Goal: Check status: Check status

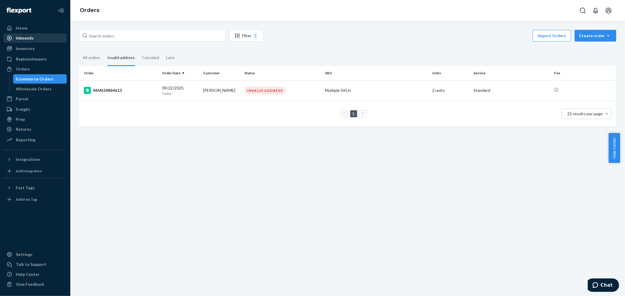
drag, startPoint x: 31, startPoint y: 28, endPoint x: 45, endPoint y: 42, distance: 20.1
click at [31, 28] on div "Home" at bounding box center [35, 28] width 62 height 8
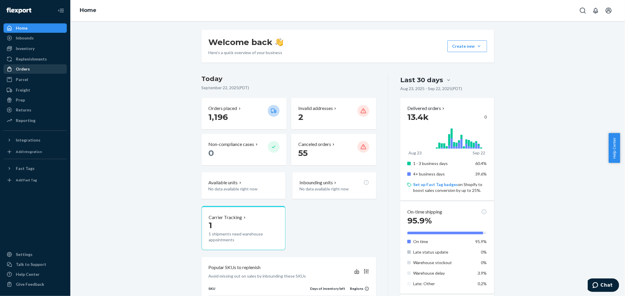
click at [32, 69] on div "Orders" at bounding box center [35, 69] width 62 height 8
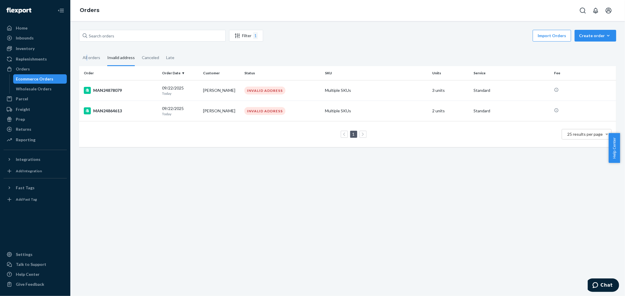
drag, startPoint x: 88, startPoint y: 54, endPoint x: 92, endPoint y: 47, distance: 8.4
click at [88, 54] on div "All orders" at bounding box center [92, 57] width 18 height 15
click at [106, 31] on input "text" at bounding box center [152, 36] width 146 height 12
click at [95, 58] on div "All orders" at bounding box center [92, 58] width 18 height 16
click at [79, 50] on input "All orders" at bounding box center [79, 50] width 0 height 0
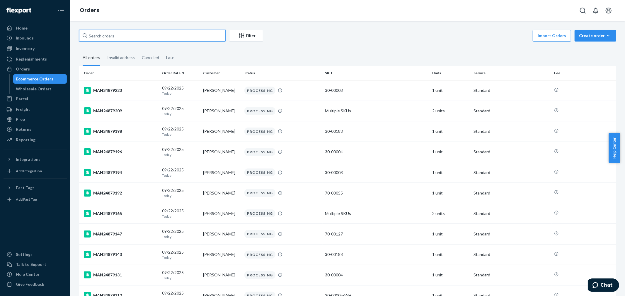
click at [112, 35] on input "text" at bounding box center [152, 36] width 146 height 12
paste input "MAN24774573"
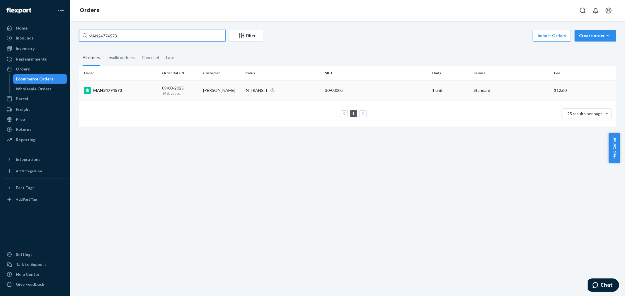
type input "MAN24774573"
click at [108, 88] on div "MAN24774573" at bounding box center [121, 90] width 74 height 7
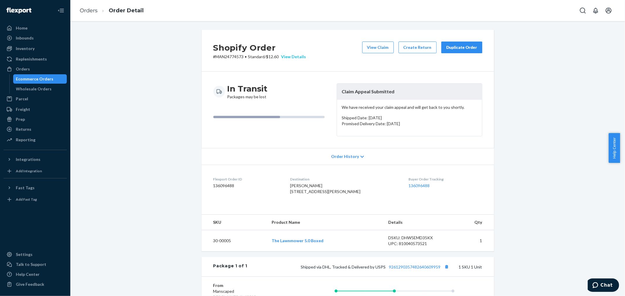
click at [294, 55] on div "View Details" at bounding box center [292, 57] width 27 height 6
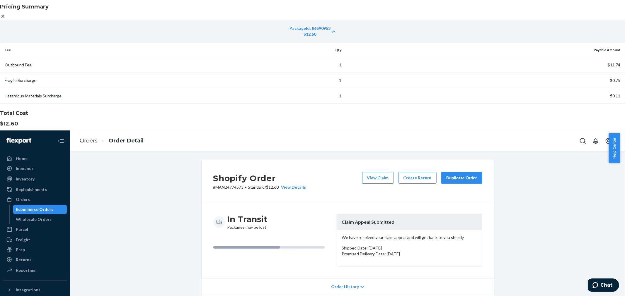
click at [6, 19] on icon at bounding box center [3, 16] width 6 height 6
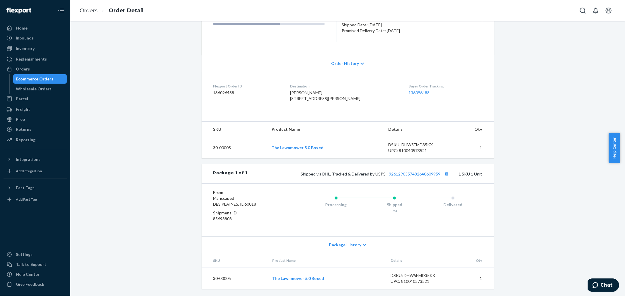
scroll to position [111, 0]
click at [343, 243] on span "Package History" at bounding box center [345, 245] width 32 height 6
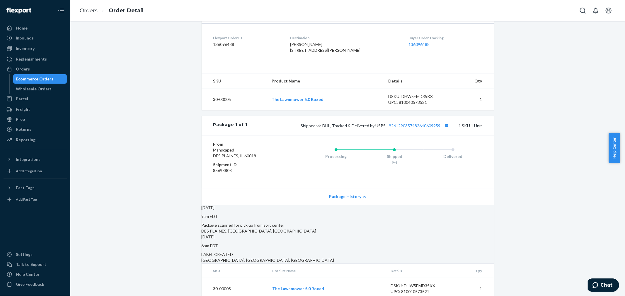
scroll to position [177, 0]
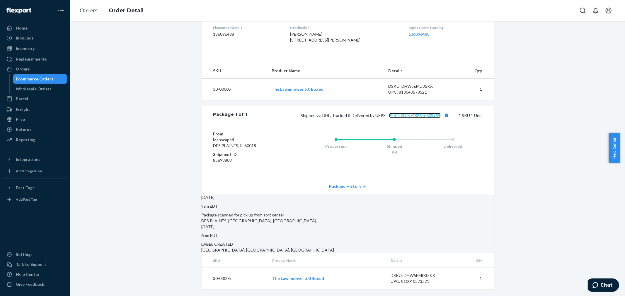
click at [409, 113] on link "9261290357482640609959" at bounding box center [415, 115] width 52 height 5
click at [88, 11] on link "Orders" at bounding box center [89, 10] width 18 height 6
